Goal: Navigation & Orientation: Find specific page/section

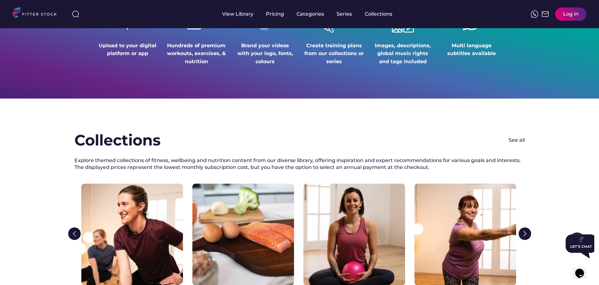
scroll to position [906, 0]
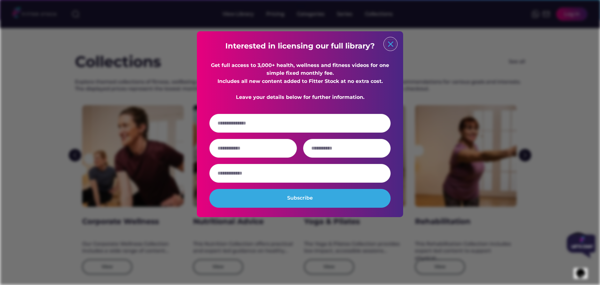
click at [395, 43] on text "close" at bounding box center [390, 43] width 9 height 9
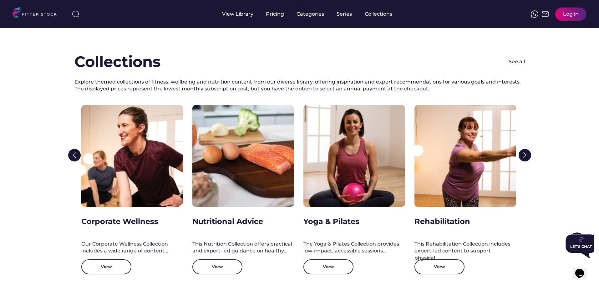
click at [40, 18] on img at bounding box center [37, 13] width 49 height 13
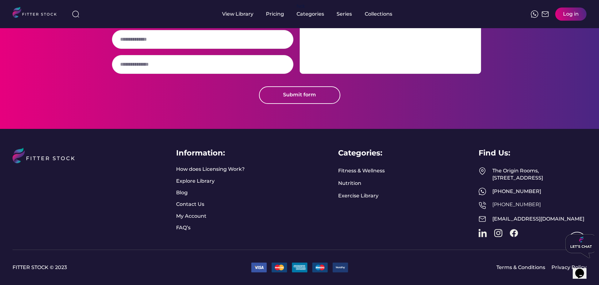
scroll to position [1610, 0]
click at [513, 264] on link "Terms & Conditions" at bounding box center [520, 267] width 49 height 7
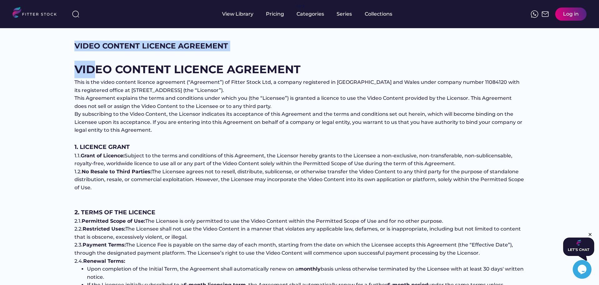
drag, startPoint x: 1, startPoint y: 42, endPoint x: 91, endPoint y: 57, distance: 91.2
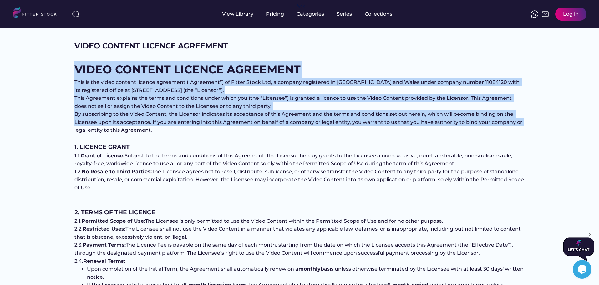
drag, startPoint x: 10, startPoint y: 74, endPoint x: 46, endPoint y: 93, distance: 40.1
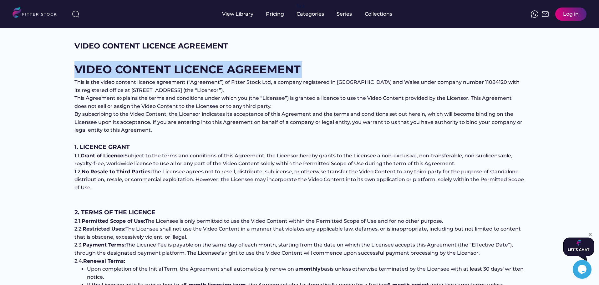
drag, startPoint x: 10, startPoint y: 78, endPoint x: 17, endPoint y: 73, distance: 7.5
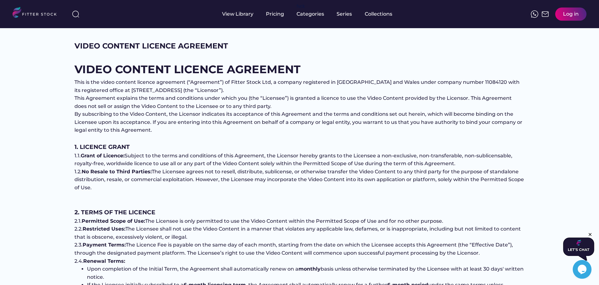
click at [382, 15] on div "Collections" at bounding box center [378, 14] width 28 height 7
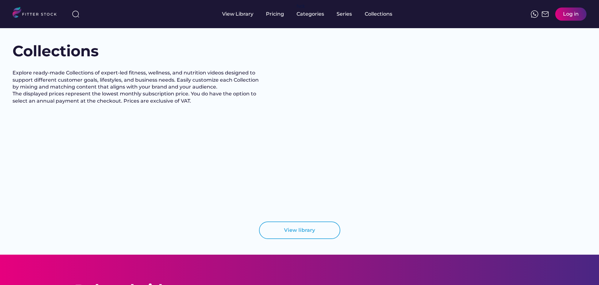
click at [572, 15] on div "Log in" at bounding box center [571, 14] width 16 height 7
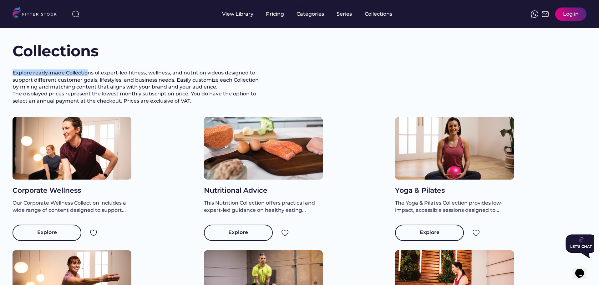
drag, startPoint x: 87, startPoint y: 74, endPoint x: 365, endPoint y: 113, distance: 280.5
click at [303, 91] on div "Collections Explore ready-made Collections of expert-led fitness, wellness, and…" at bounding box center [300, 79] width 574 height 76
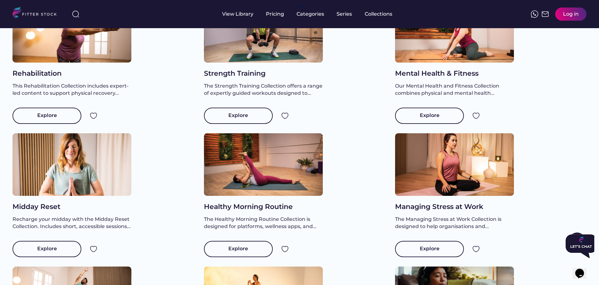
click at [43, 15] on img at bounding box center [37, 13] width 49 height 13
